Goal: Task Accomplishment & Management: Use online tool/utility

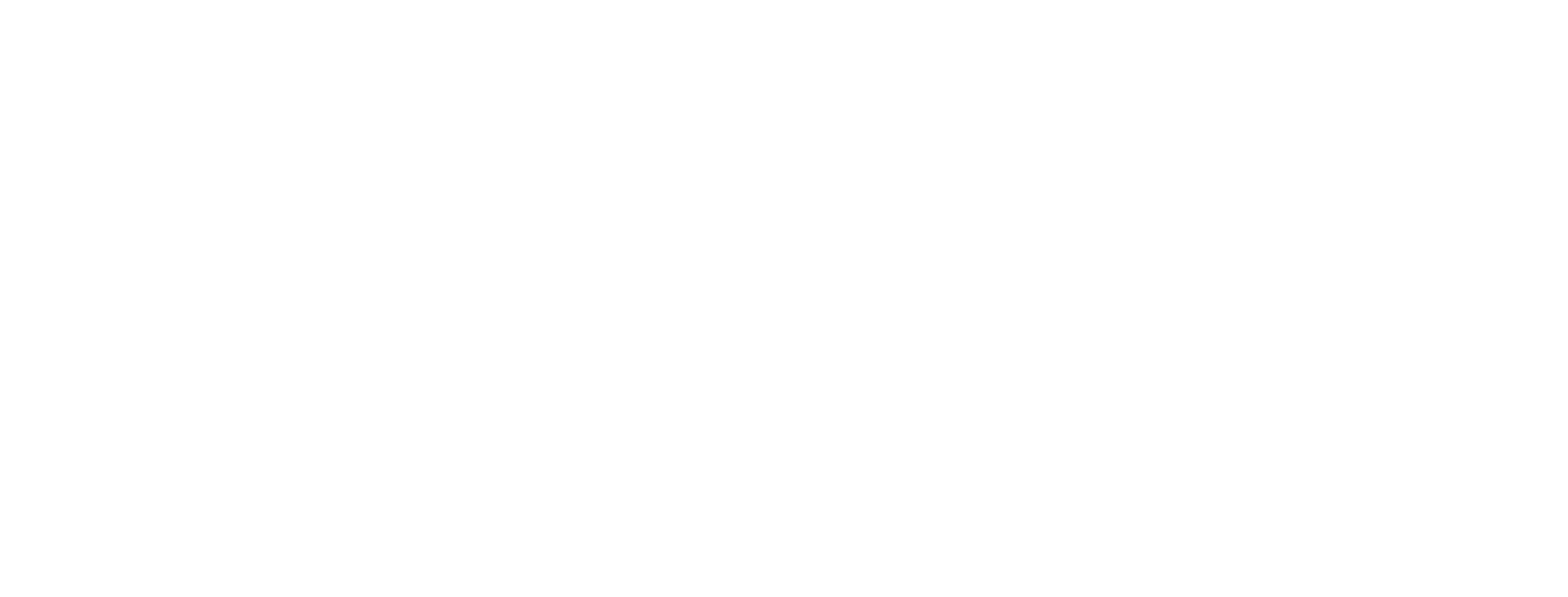
click at [712, 4] on html at bounding box center [784, 2] width 1568 height 4
click at [562, 4] on html at bounding box center [784, 2] width 1568 height 4
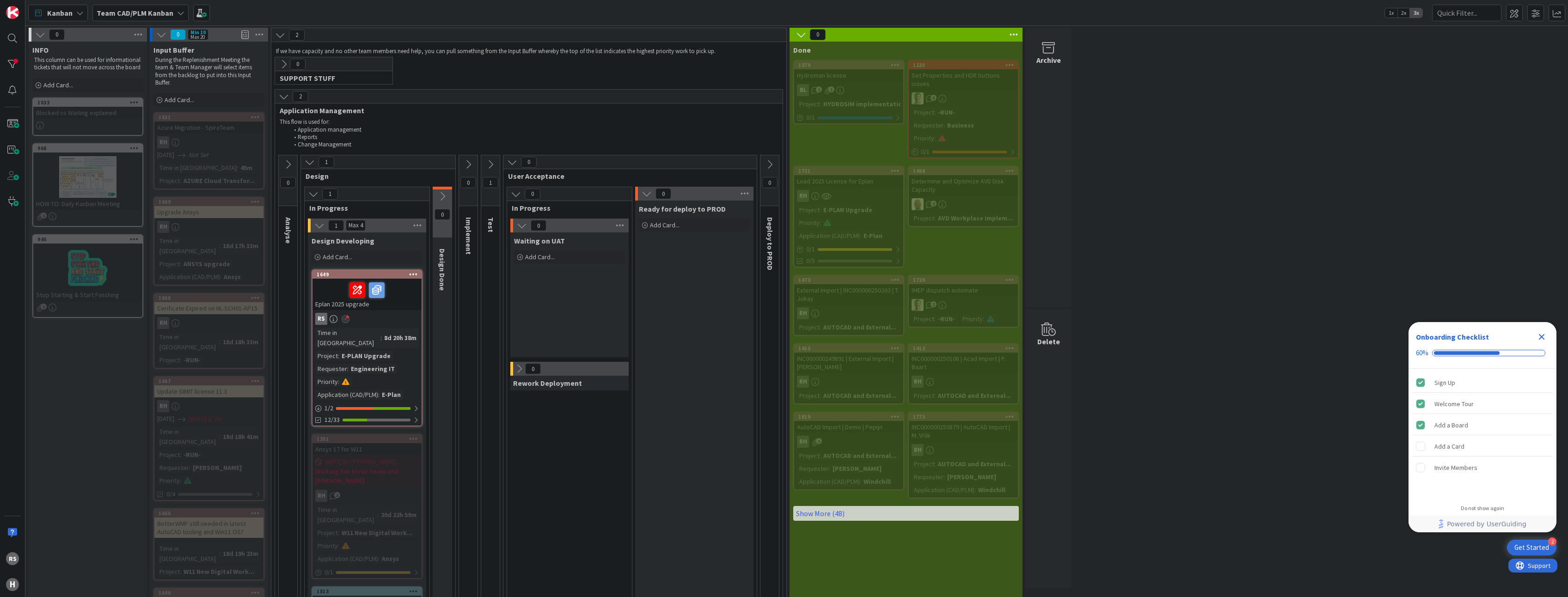
click at [366, 351] on div "E-PLAN Upgrade" at bounding box center [366, 355] width 54 height 10
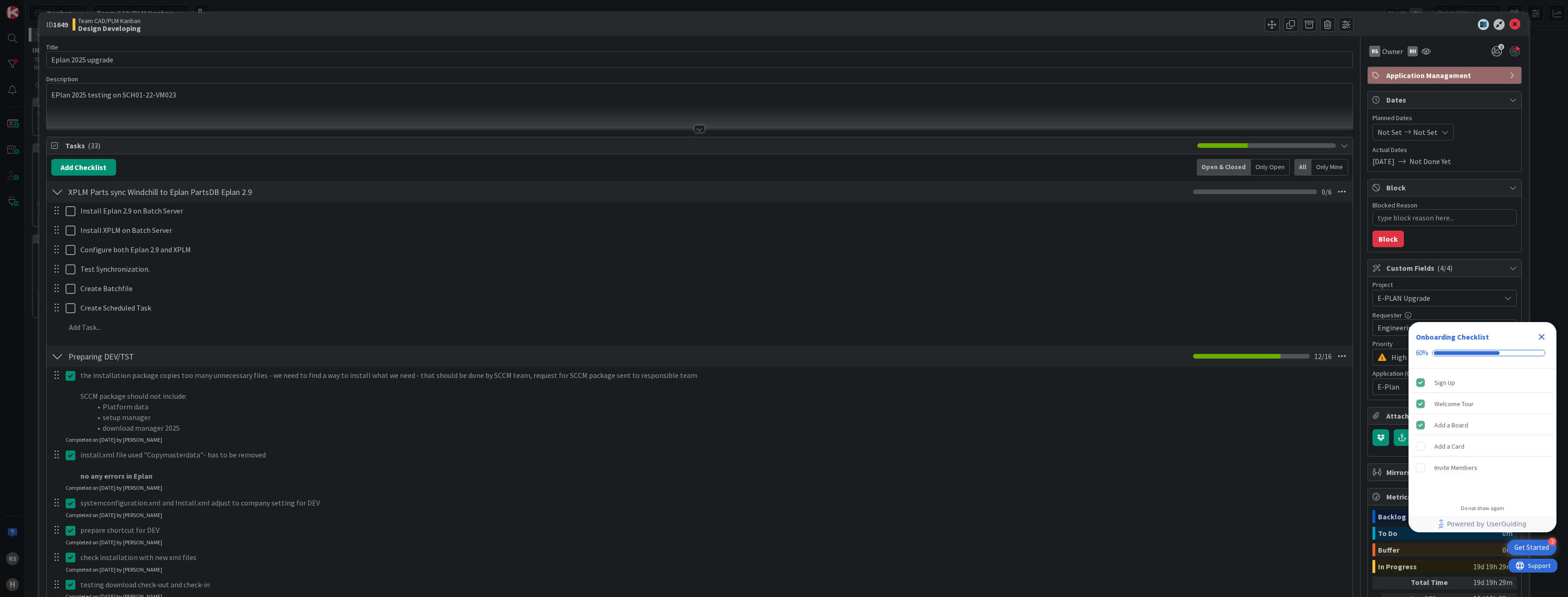
type textarea "x"
